Goal: Contribute content

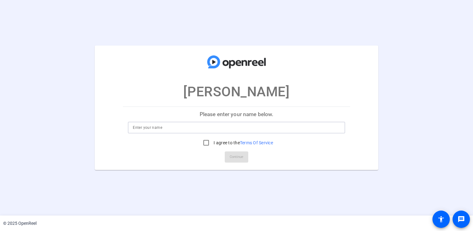
click at [241, 129] on input at bounding box center [236, 127] width 207 height 7
type input "[PERSON_NAME]"
click at [206, 143] on input "I agree to the Terms Of Service" at bounding box center [206, 143] width 12 height 12
checkbox input "true"
click at [241, 158] on span "Continue" at bounding box center [237, 156] width 14 height 9
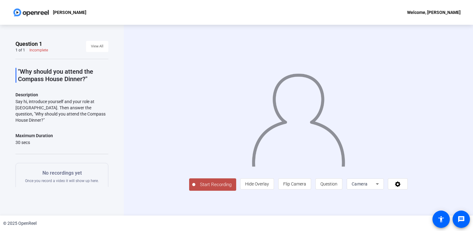
click at [215, 185] on span "Start Recording" at bounding box center [215, 184] width 41 height 7
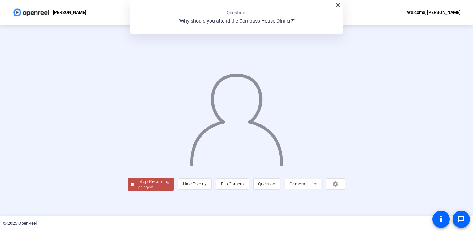
click at [161, 184] on div "Stop Recording" at bounding box center [153, 181] width 31 height 7
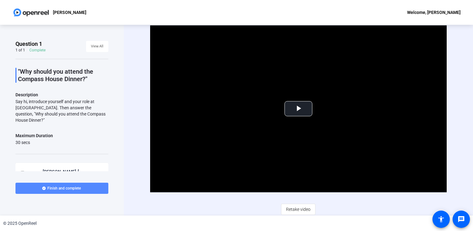
click at [78, 190] on span "Finish and complete" at bounding box center [63, 188] width 33 height 5
